Goal: Obtain resource: Download file/media

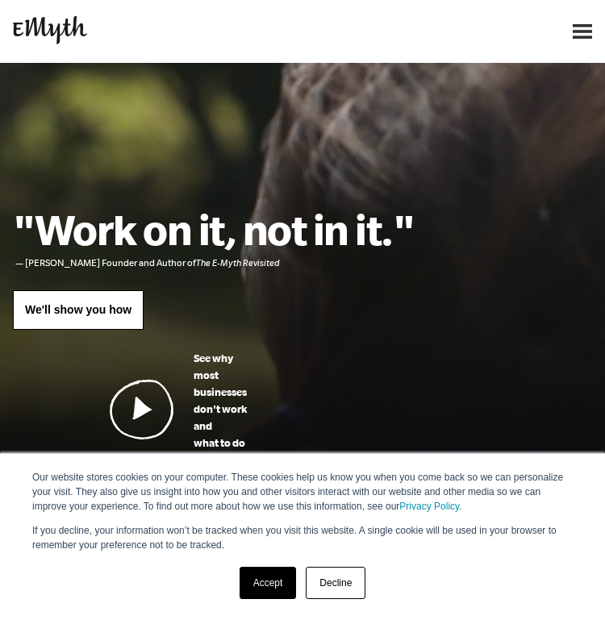
click at [148, 405] on img at bounding box center [142, 409] width 65 height 61
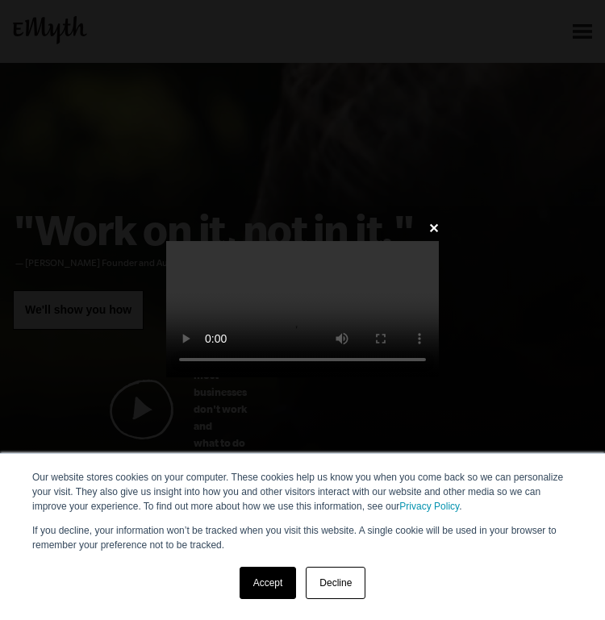
click at [257, 579] on link "Accept" at bounding box center [268, 583] width 57 height 32
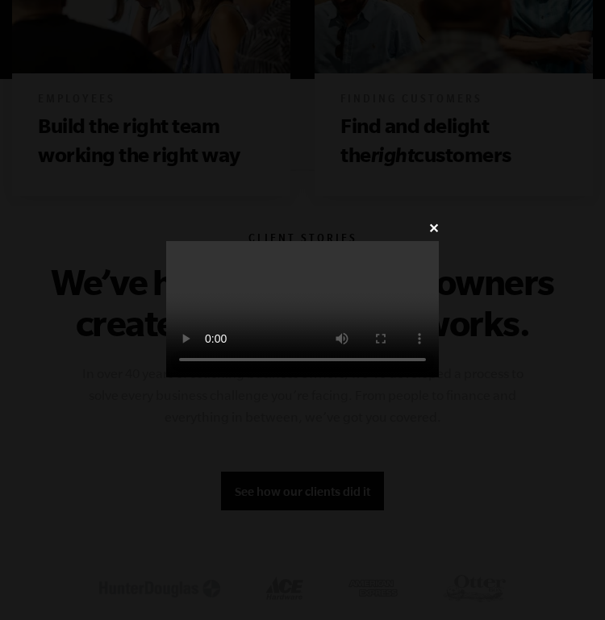
scroll to position [1413, 0]
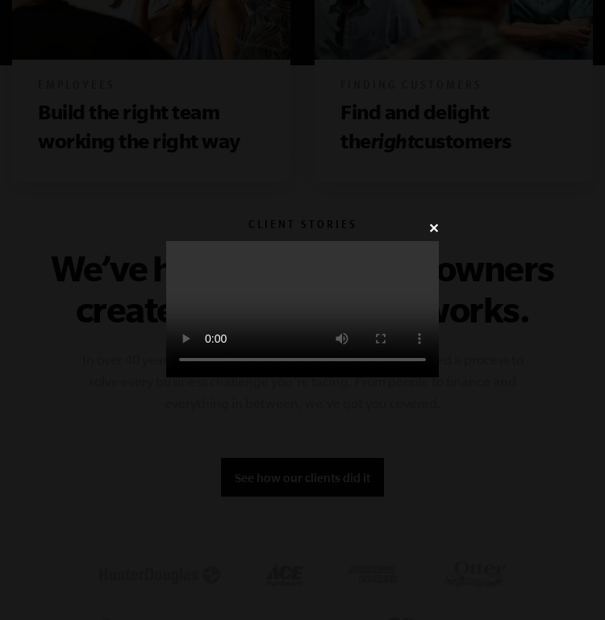
click at [439, 221] on link "✕" at bounding box center [433, 228] width 10 height 15
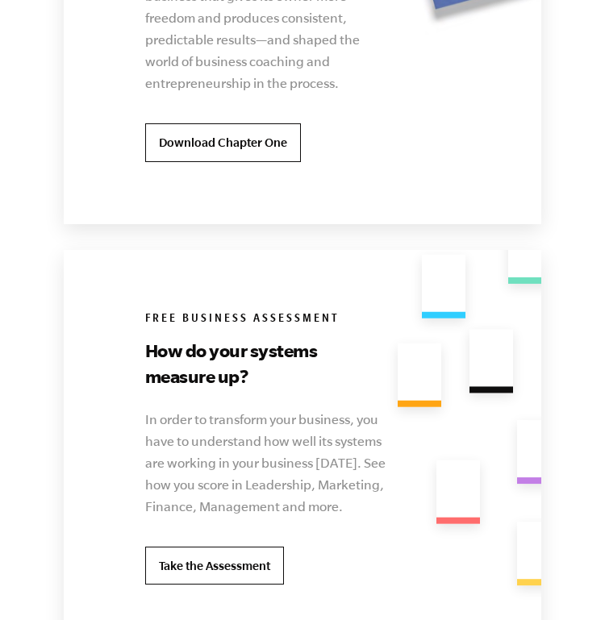
scroll to position [4504, 0]
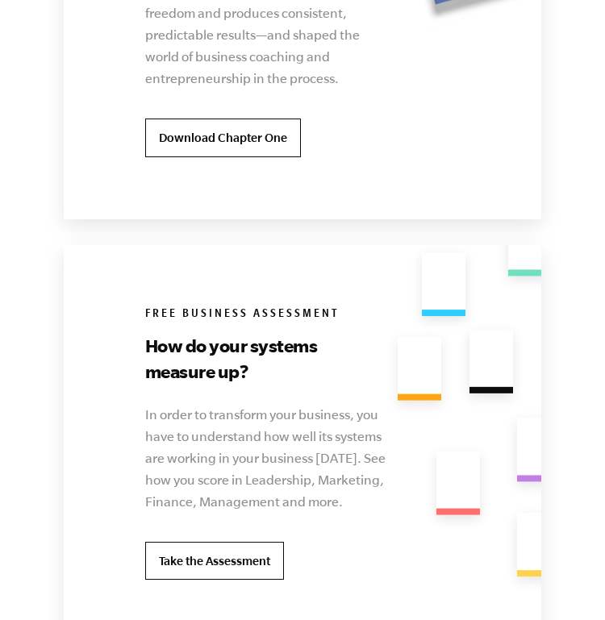
click at [396, 48] on div "Read the book The E-Myth Revisited. Millions of copies sold. We wrote the book …" at bounding box center [296, 9] width 465 height 419
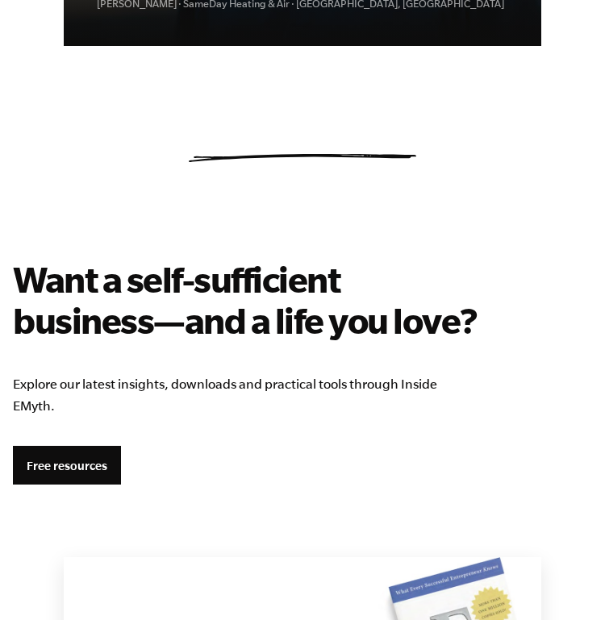
scroll to position [3745, 0]
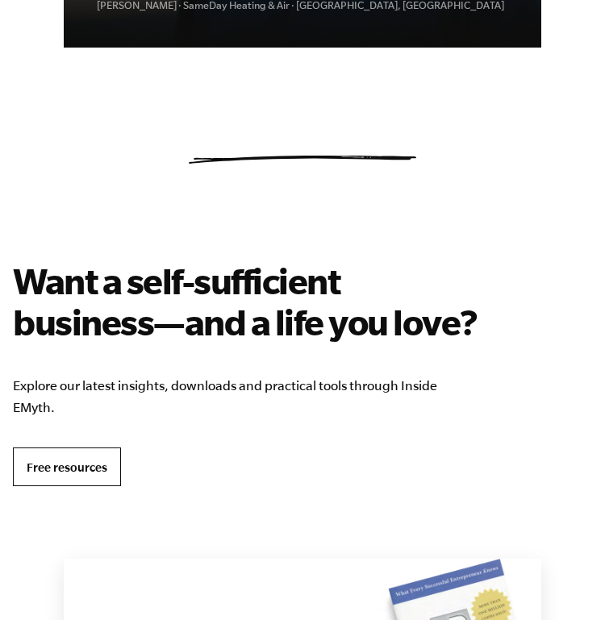
click at [91, 448] on link "Free resources" at bounding box center [67, 467] width 108 height 39
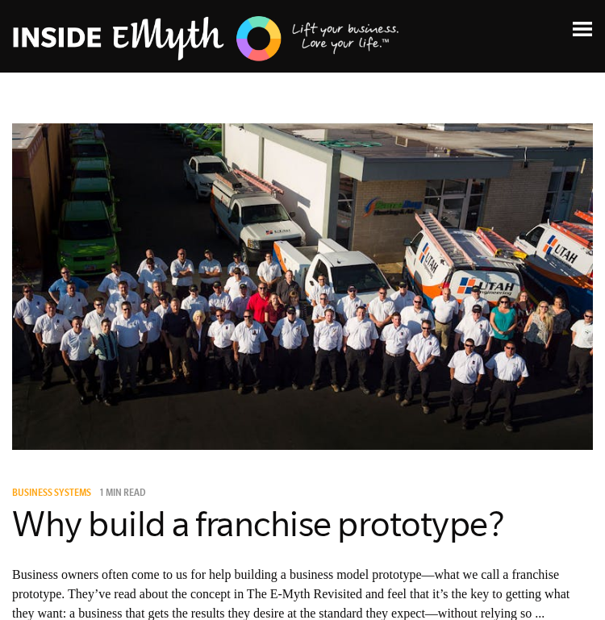
click at [582, 24] on img at bounding box center [582, 29] width 19 height 15
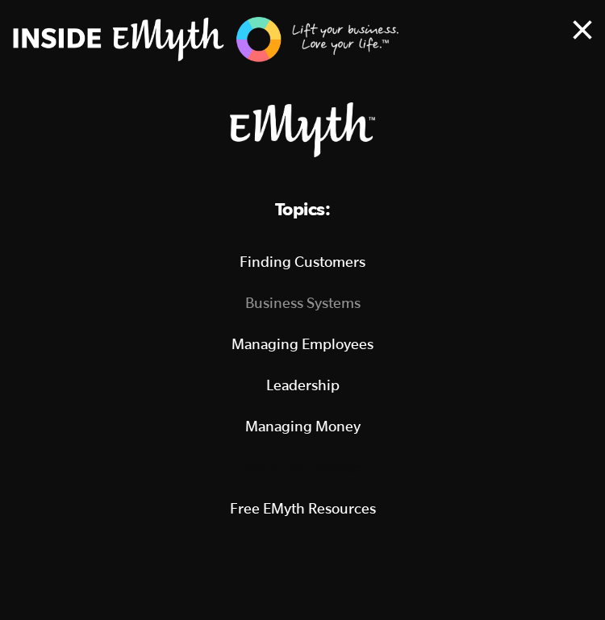
click at [348, 310] on link "Business Systems" at bounding box center [302, 302] width 566 height 41
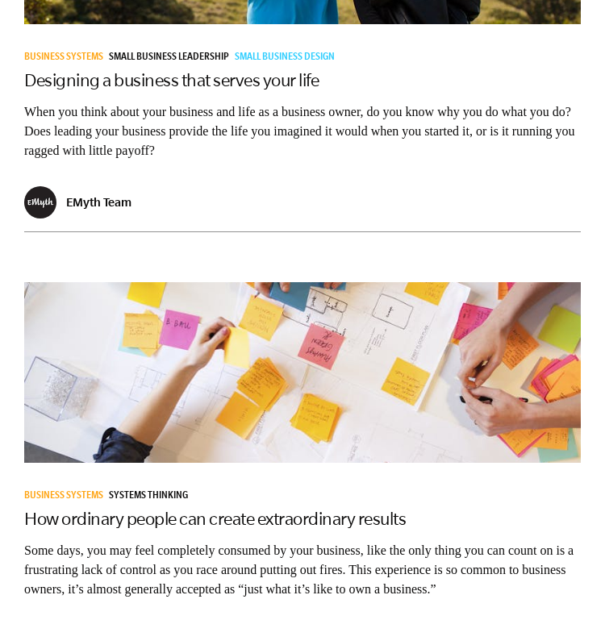
scroll to position [2207, 0]
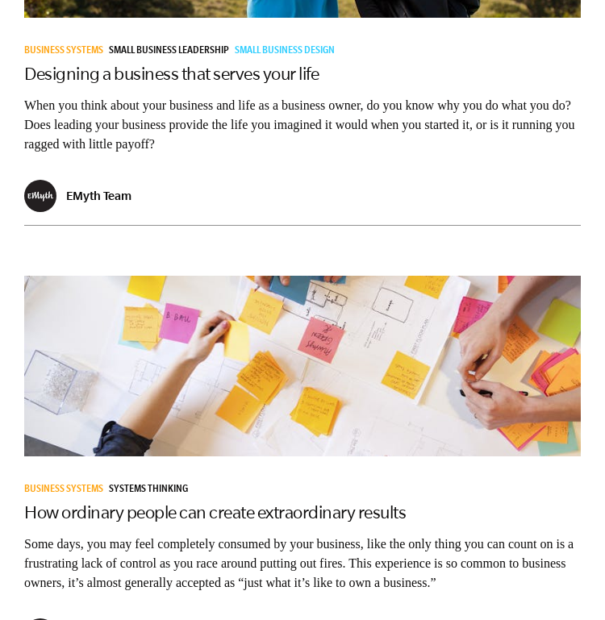
click at [371, 535] on p "Some days, you may feel completely consumed by your business, like the only thi…" at bounding box center [302, 564] width 557 height 58
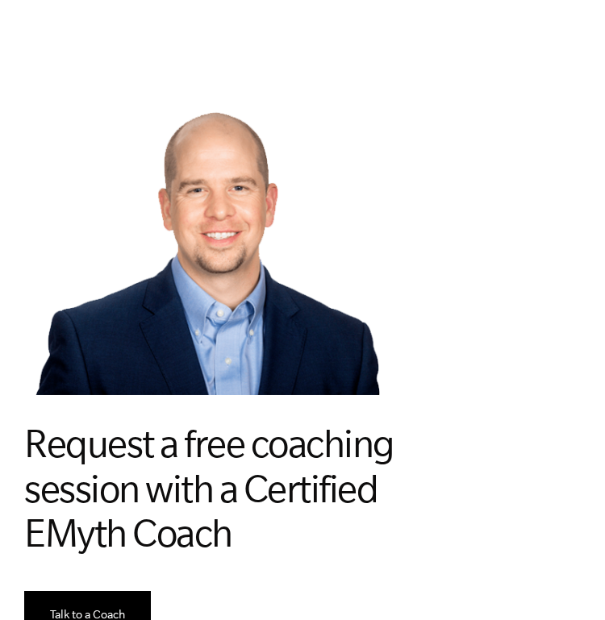
scroll to position [0, 0]
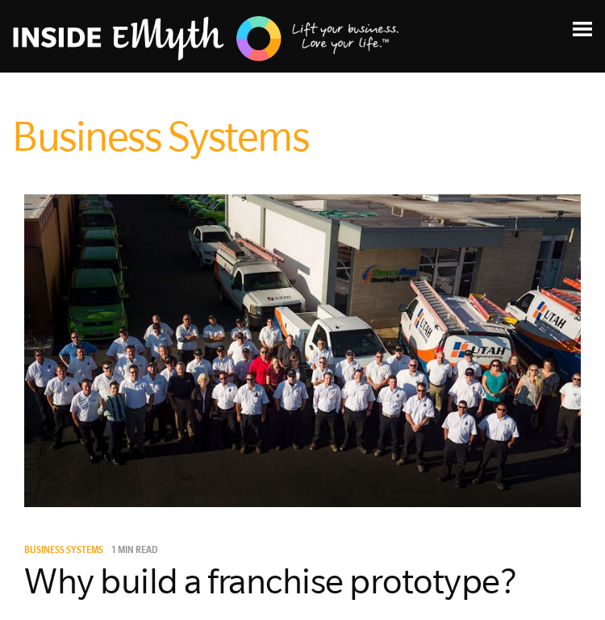
click at [578, 25] on img at bounding box center [582, 29] width 19 height 15
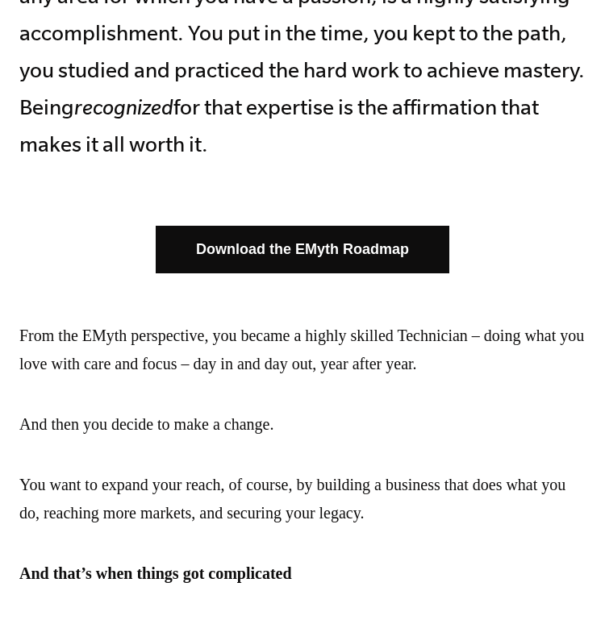
scroll to position [864, 0]
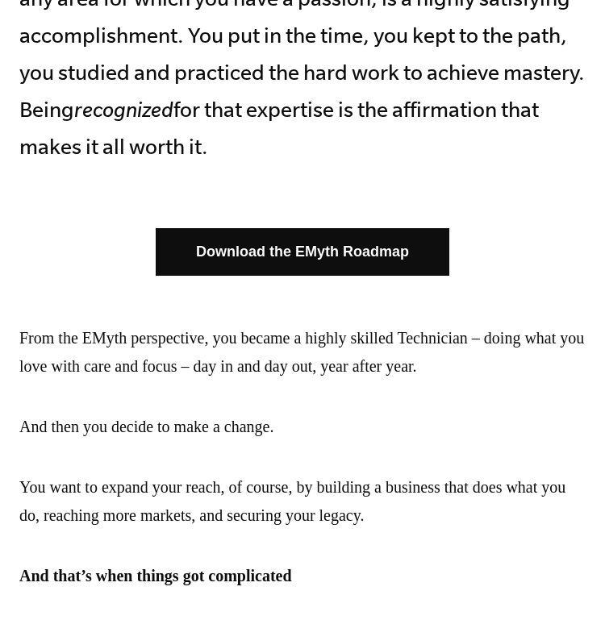
click at [276, 250] on link "Download the EMyth Roadmap" at bounding box center [303, 252] width 294 height 48
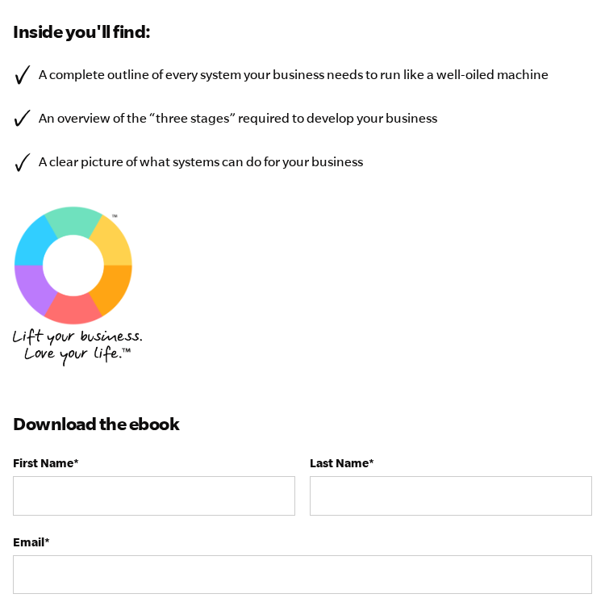
scroll to position [516, 0]
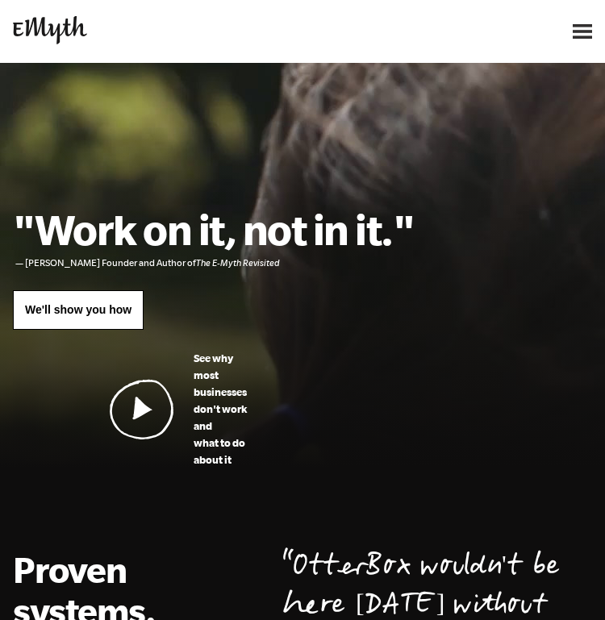
click at [575, 52] on header "Why EMyth? Solutions How It Works Client Stories About Us Free Resources Why EM…" at bounding box center [302, 31] width 605 height 63
click at [578, 77] on div at bounding box center [302, 276] width 605 height 426
